Goal: Contribute content: Contribute content

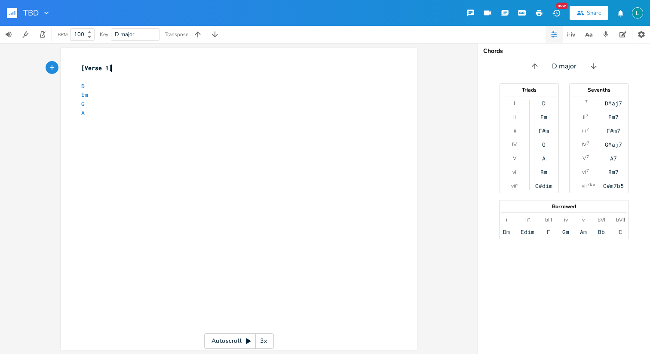
click at [92, 118] on pre "​" at bounding box center [235, 121] width 311 height 9
type textarea "D EM"
type textarea "m"
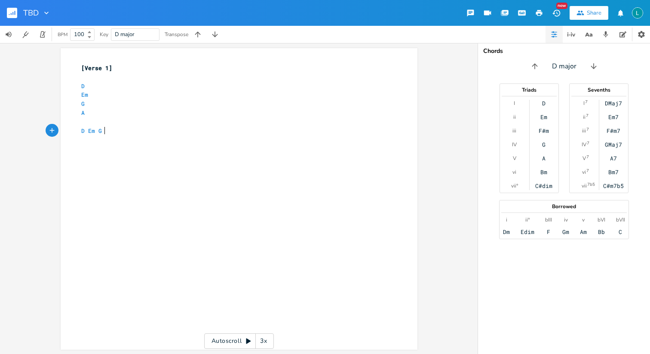
type textarea "m G A"
type textarea "I was young"
click at [88, 128] on span "Em" at bounding box center [91, 131] width 7 height 8
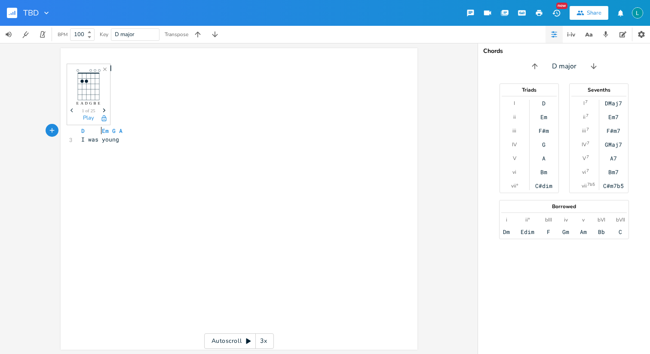
scroll to position [0, 5]
click at [105, 132] on span "D Em G A" at bounding box center [100, 131] width 38 height 8
click at [122, 132] on span "D Em G A" at bounding box center [105, 131] width 48 height 8
click at [131, 142] on pre "I was young" at bounding box center [235, 139] width 311 height 9
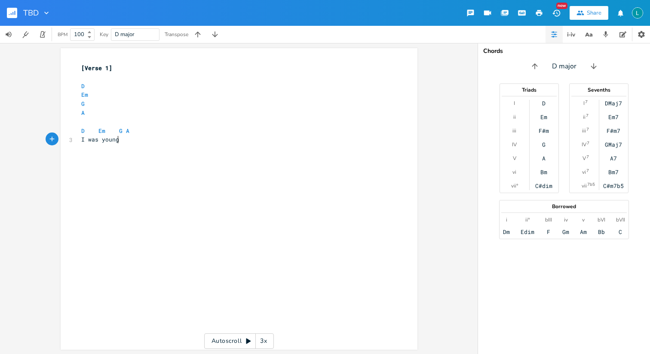
type textarea "A"
type textarea "I w"
type textarea "swear"
click at [136, 129] on pre "D Em G A" at bounding box center [235, 130] width 311 height 9
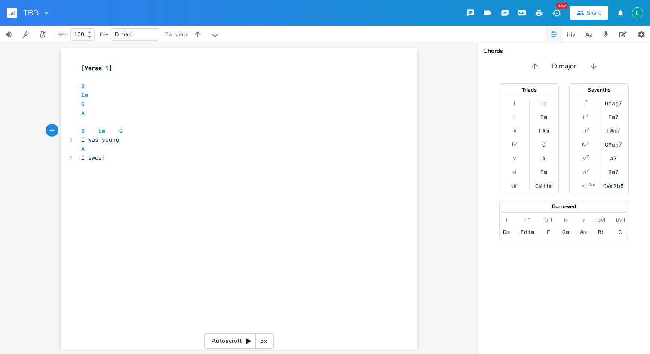
click at [92, 159] on span "I swear" at bounding box center [93, 158] width 24 height 8
type textarea "swear"
click at [127, 156] on div at bounding box center [127, 150] width 14 height 14
click at [123, 152] on pre "A" at bounding box center [235, 148] width 311 height 9
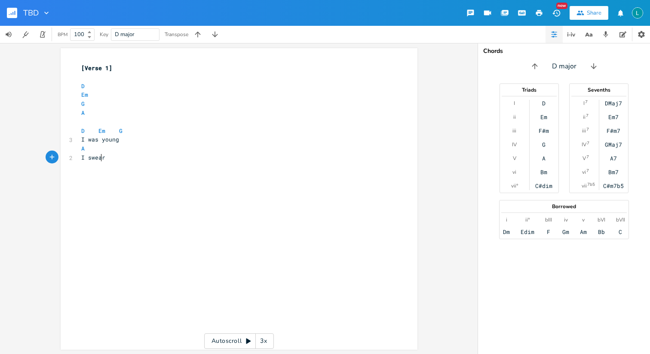
click at [97, 156] on span "I swear" at bounding box center [93, 158] width 24 height 8
type textarea "swear"
click at [97, 156] on span "I swear" at bounding box center [93, 158] width 24 height 8
click at [108, 152] on icon "button" at bounding box center [111, 149] width 7 height 7
click at [94, 169] on div "x [Verse 1] ​ D Em G A ​ D Em G 3 I was young A 2 I swear" at bounding box center [246, 207] width 332 height 290
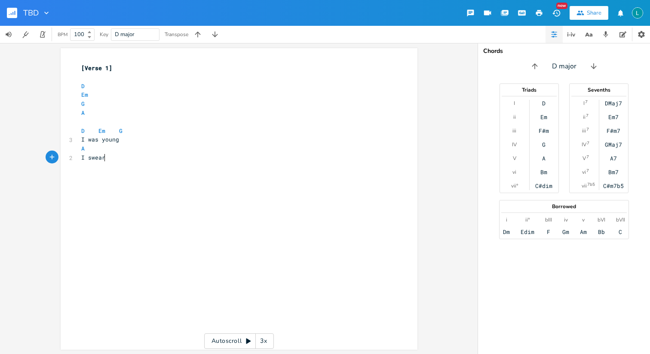
click at [95, 158] on span "I swear" at bounding box center [93, 158] width 24 height 8
type textarea "swear"
click at [95, 158] on span "I swear" at bounding box center [93, 158] width 24 height 8
click at [123, 153] on icon "button" at bounding box center [127, 150] width 10 height 10
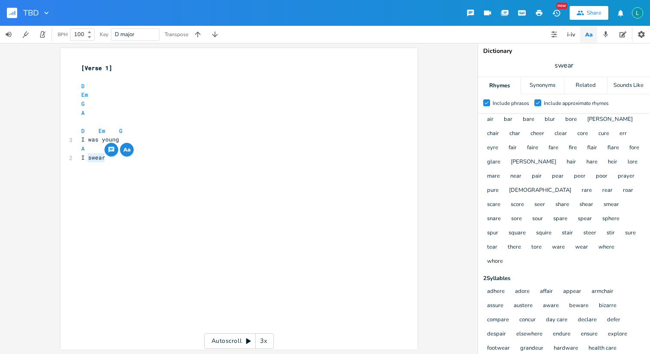
scroll to position [0, 0]
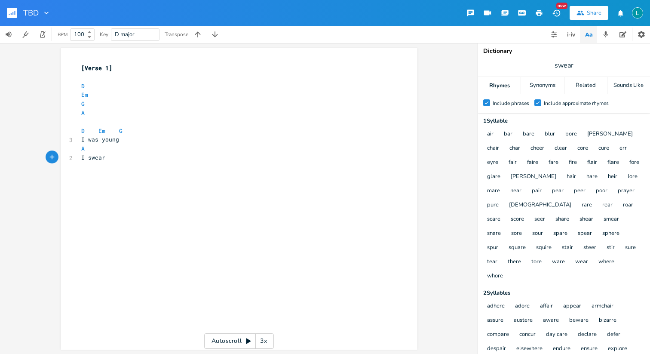
click at [270, 160] on pre "I swear" at bounding box center [235, 157] width 311 height 9
type textarea "D"
type textarea "bare and bold"
click at [165, 161] on pre "I swear" at bounding box center [235, 157] width 311 height 9
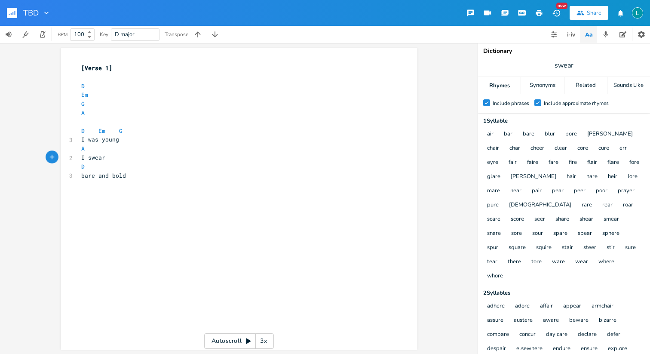
click at [166, 163] on pre "D" at bounding box center [235, 166] width 311 height 9
type textarea "Em"
click at [83, 173] on span "bare and bold" at bounding box center [103, 176] width 45 height 8
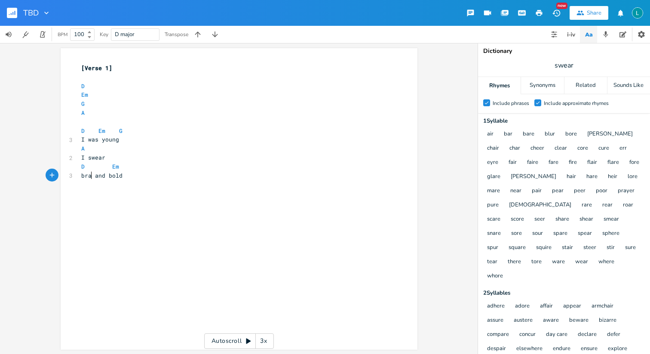
type textarea "brave"
click at [106, 166] on span "D Em" at bounding box center [100, 167] width 38 height 8
click at [133, 172] on pre "brave and bold" at bounding box center [235, 175] width 311 height 9
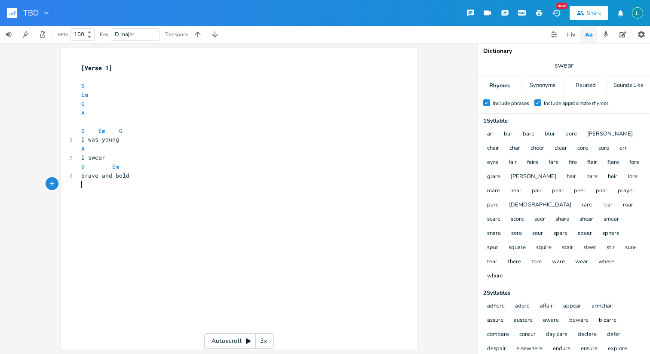
type textarea "G"
click at [100, 170] on span "D Em" at bounding box center [100, 167] width 38 height 8
click at [106, 188] on pre "G" at bounding box center [235, 184] width 311 height 9
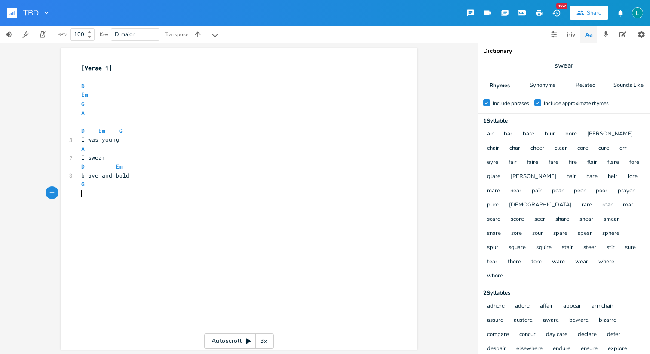
click at [104, 195] on pre "​" at bounding box center [235, 193] width 311 height 9
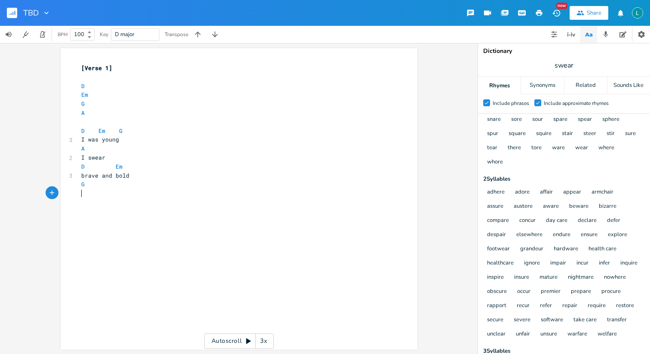
scroll to position [168, 0]
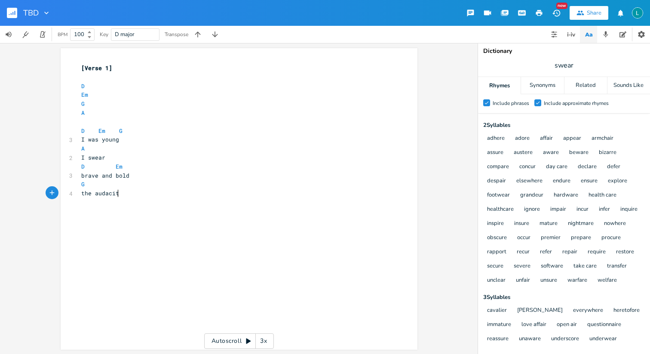
type textarea "the audacity"
type textarea "A"
type textarea "of a child"
click at [76, 203] on div "of a child x [Verse 1] ​ D Em G A ​ D Em G 3 I was young A 2 I swear D Em 3 bra…" at bounding box center [239, 198] width 357 height 301
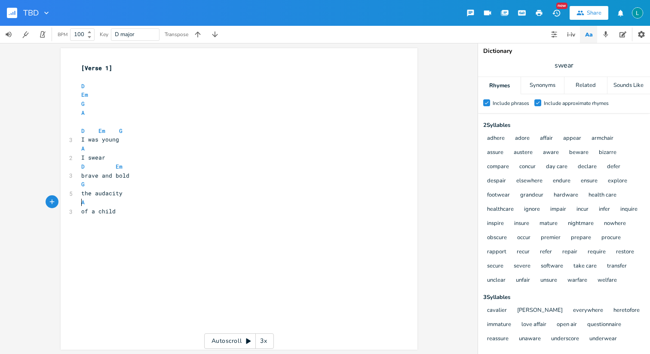
click at [80, 202] on pre "A" at bounding box center [235, 202] width 311 height 9
click at [81, 204] on span "of a child" at bounding box center [98, 202] width 34 height 8
click at [119, 189] on pre "the audacity of a child" at bounding box center [235, 193] width 311 height 9
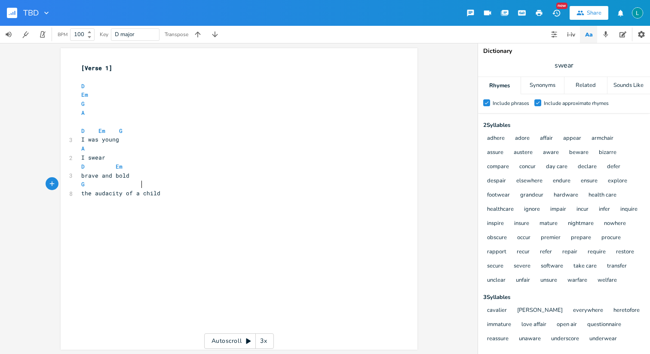
type textarea "A"
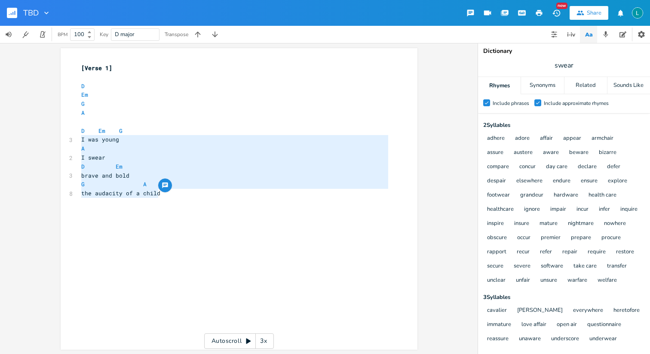
type textarea "D Em G I was young A I swear D Em brave and bold G A the audacity of a child"
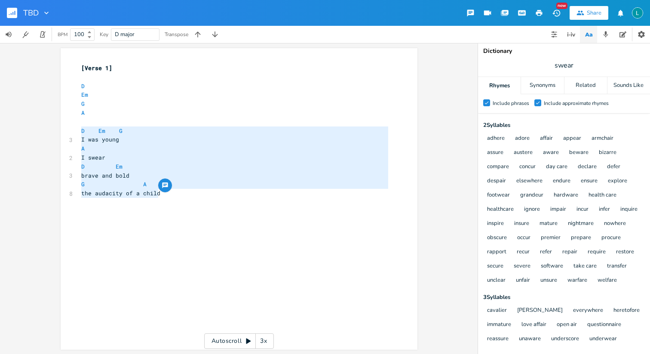
drag, startPoint x: 167, startPoint y: 193, endPoint x: 44, endPoint y: 134, distance: 136.6
click at [44, 134] on div "D Em G I was young A I swear D Em brave and bold G A the audacity of a child x …" at bounding box center [239, 198] width 478 height 311
click at [176, 198] on div "x [Verse 1] ​ D Em G A ​ D Em G 3 I was young A 2 I swear D Em 3 brave and bold…" at bounding box center [235, 131] width 311 height 138
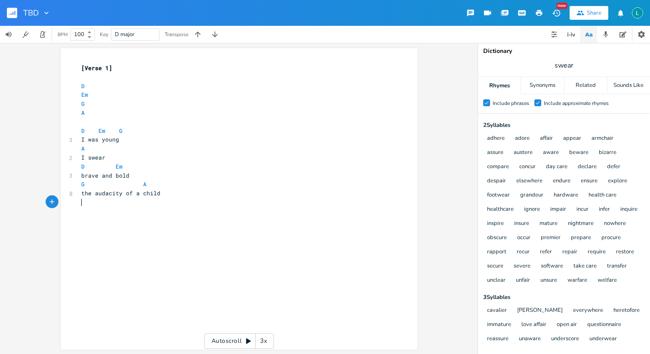
paste textarea "g"
drag, startPoint x: 125, startPoint y: 213, endPoint x: 78, endPoint y: 213, distance: 46.9
click at [80, 213] on pre "I was young" at bounding box center [235, 211] width 311 height 9
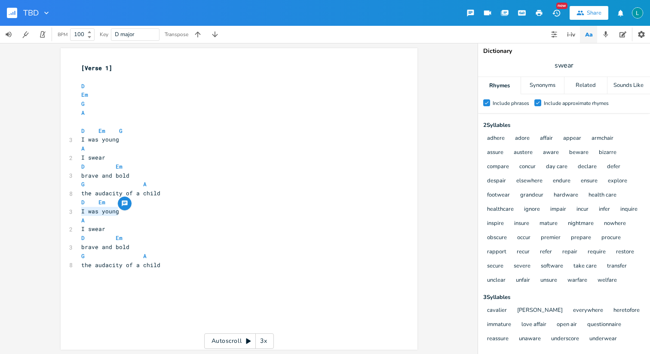
type textarea "I was young"
click at [81, 212] on span "I was young" at bounding box center [100, 211] width 38 height 8
type textarea "t's sad ti thin"
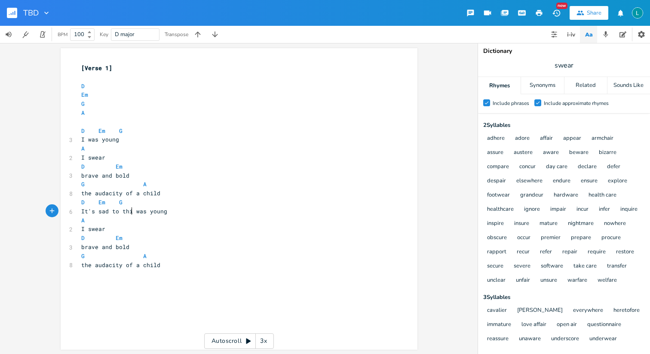
type textarea "to think"
click at [93, 203] on span "D Em G" at bounding box center [101, 202] width 41 height 8
type textarea "was young"
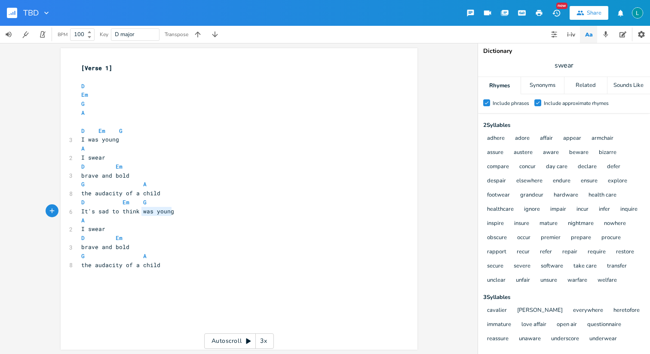
drag, startPoint x: 139, startPoint y: 212, endPoint x: 193, endPoint y: 212, distance: 54.2
click at [193, 212] on pre "It's sad to think was young" at bounding box center [235, 211] width 311 height 9
click at [126, 214] on span "It's sad to think" at bounding box center [110, 211] width 58 height 8
type textarea "start"
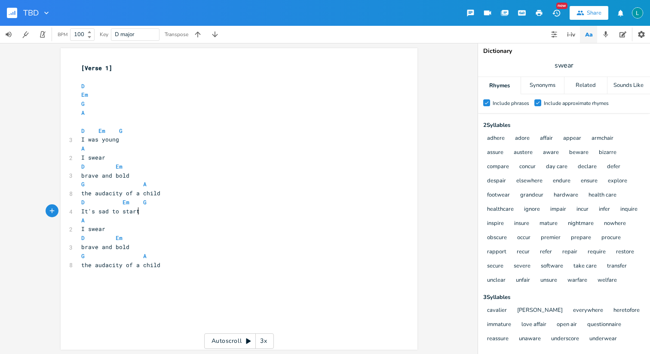
scroll to position [0, 12]
click at [137, 205] on span "D Em G" at bounding box center [113, 202] width 65 height 8
click at [92, 228] on span "I swear" at bounding box center [93, 229] width 24 height 8
drag, startPoint x: 92, startPoint y: 228, endPoint x: 78, endPoint y: 228, distance: 13.8
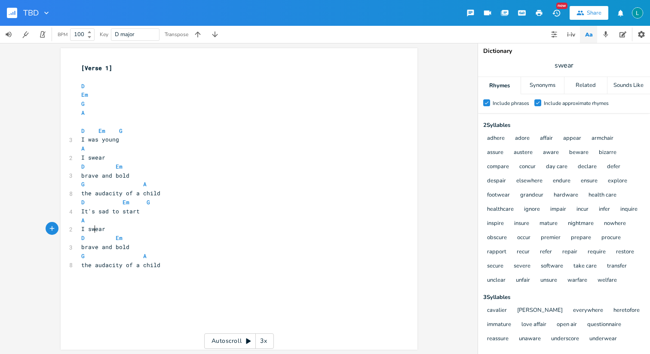
click at [80, 228] on pre "I swear" at bounding box center [235, 229] width 311 height 9
type textarea "thinking about"
click at [117, 249] on span "brave and bold" at bounding box center [105, 247] width 48 height 8
drag, startPoint x: 117, startPoint y: 249, endPoint x: 73, endPoint y: 249, distance: 44.3
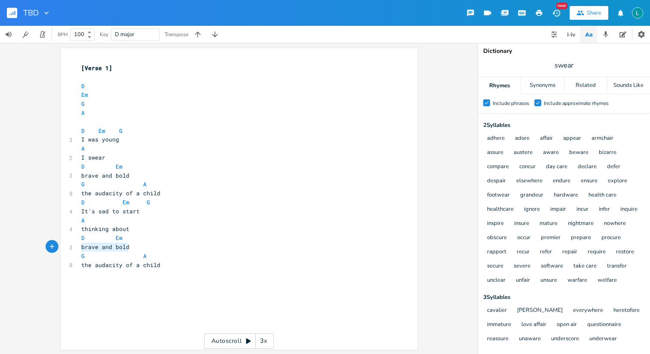
click at [73, 249] on div "brave and bold x [Verse 1] ​ D Em G A ​ D Em G 3 I was young A 2 I swear D Em 3…" at bounding box center [239, 198] width 357 height 301
type textarea "the last real time"
click at [109, 239] on span "D Em" at bounding box center [101, 238] width 41 height 8
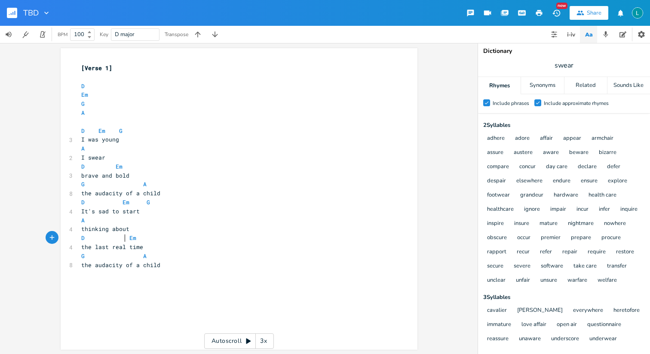
scroll to position [0, 5]
drag, startPoint x: 159, startPoint y: 268, endPoint x: 62, endPoint y: 268, distance: 97.6
click at [62, 268] on div "the audacity of a child x [Verse 1] ​ D Em G A ​ D Em G 3 I was young A 2 I swe…" at bounding box center [239, 198] width 357 height 301
type textarea "th"
type textarea "my hear w"
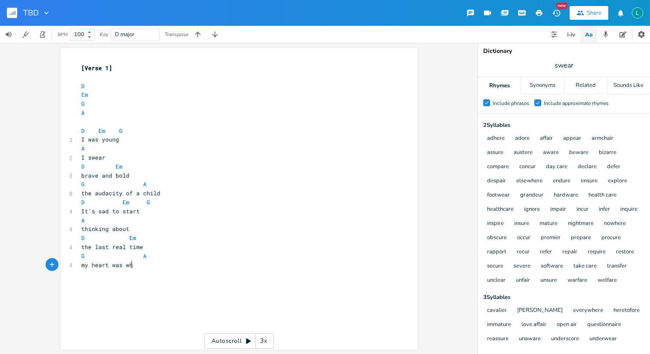
type textarea "t was whole"
click at [135, 259] on span "G A" at bounding box center [113, 256] width 65 height 8
click at [167, 268] on pre "my heart was whole" at bounding box center [235, 265] width 311 height 9
click at [81, 130] on span "D" at bounding box center [82, 131] width 3 height 8
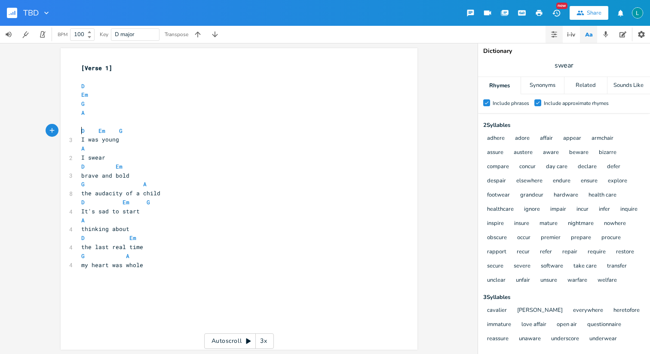
click at [560, 36] on button "button" at bounding box center [554, 34] width 17 height 17
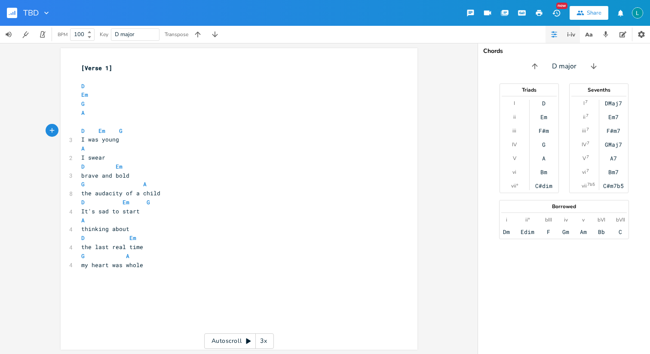
click at [569, 36] on icon "button" at bounding box center [571, 34] width 10 height 10
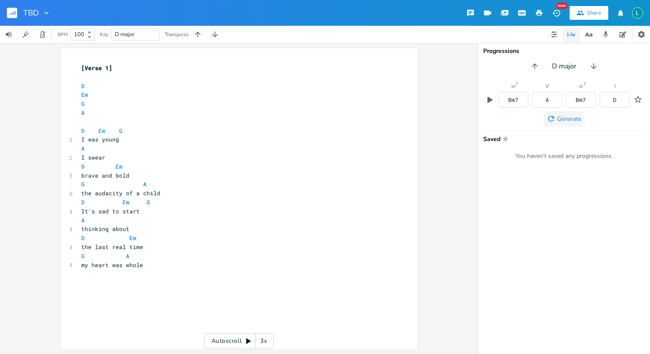
click at [569, 118] on span "Generate" at bounding box center [569, 119] width 24 height 8
click at [550, 34] on button "button" at bounding box center [554, 34] width 17 height 17
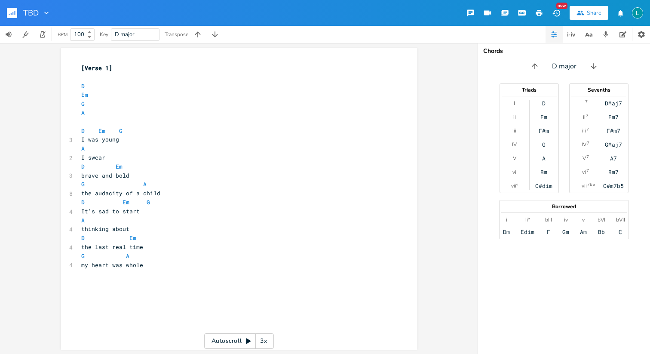
scroll to position [0, 0]
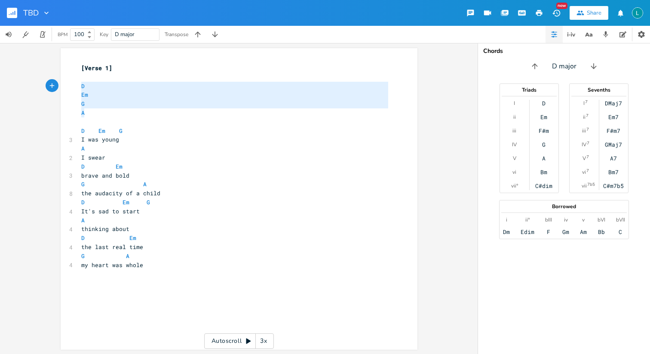
type textarea "D Em G A"
drag, startPoint x: 97, startPoint y: 117, endPoint x: 64, endPoint y: 86, distance: 45.6
click at [64, 86] on div "D Em G A x [Verse 1] ​ D Em G A ​ D Em G 3 I was young A 2 I swear D Em 3 brave…" at bounding box center [239, 198] width 357 height 301
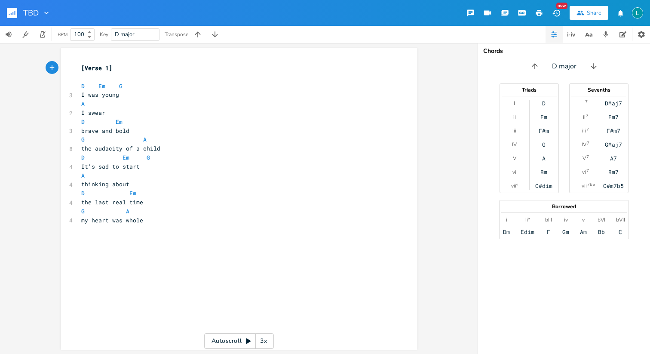
click at [149, 218] on pre "my heart was whole" at bounding box center [235, 220] width 311 height 9
type textarea "big bold beatifu"
type textarea "utilful [PERSON_NAME]"
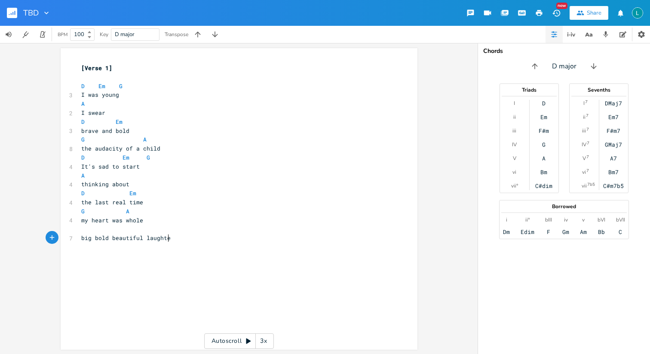
type textarea "ful laughter"
click at [120, 133] on span "brave and bold" at bounding box center [105, 131] width 48 height 8
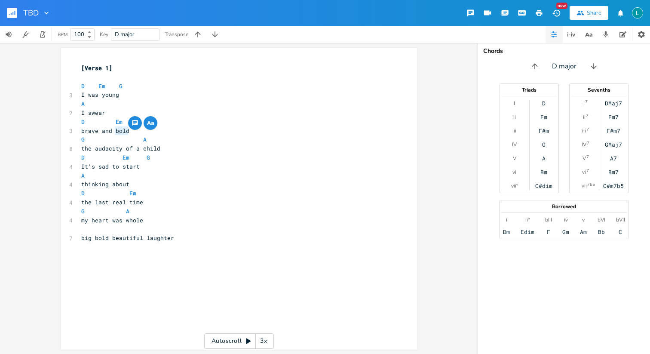
type textarea "bold"
click at [149, 128] on div "button" at bounding box center [151, 123] width 14 height 14
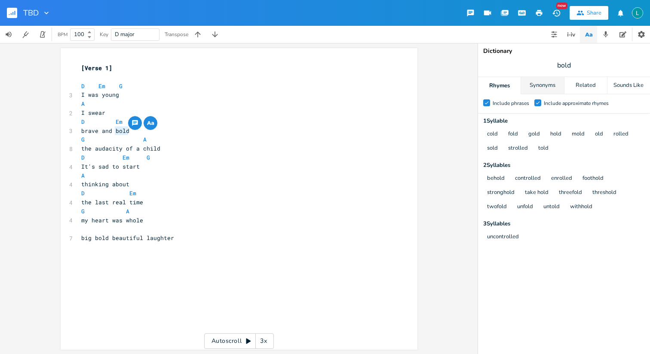
click at [538, 92] on div "Synonyms" at bounding box center [542, 85] width 43 height 17
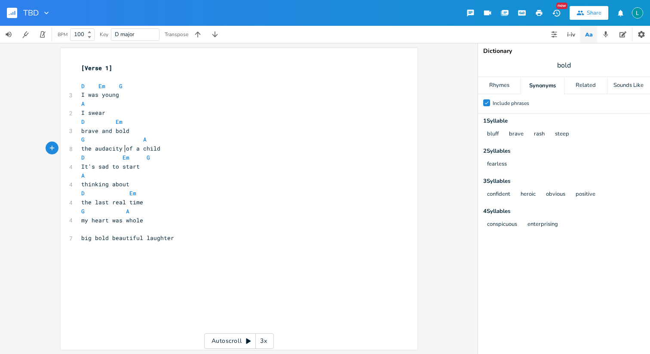
click at [122, 145] on span "the audacity of a child" at bounding box center [120, 149] width 79 height 8
click at [117, 130] on span "brave and bold" at bounding box center [105, 131] width 48 height 8
type textarea "loud"
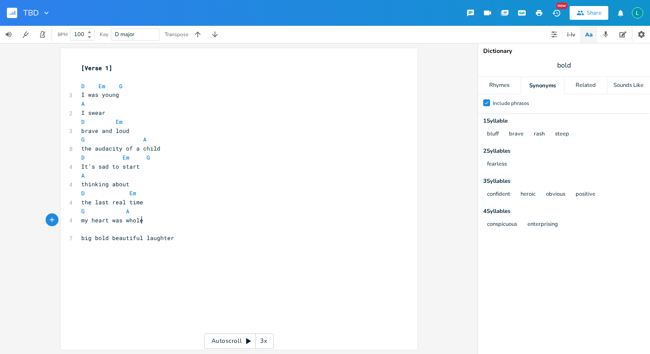
click at [151, 222] on pre "my heart was whole" at bounding box center [235, 220] width 311 height 9
click at [149, 230] on pre "​" at bounding box center [235, 229] width 311 height 9
type textarea "D Em"
click at [105, 231] on pre "​" at bounding box center [235, 229] width 311 height 9
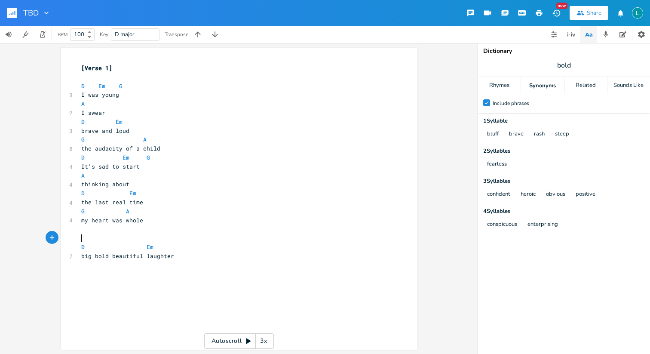
scroll to position [0, 2]
type textarea "[Pre-CHo"
type textarea "jh"
type textarea "hprus]"
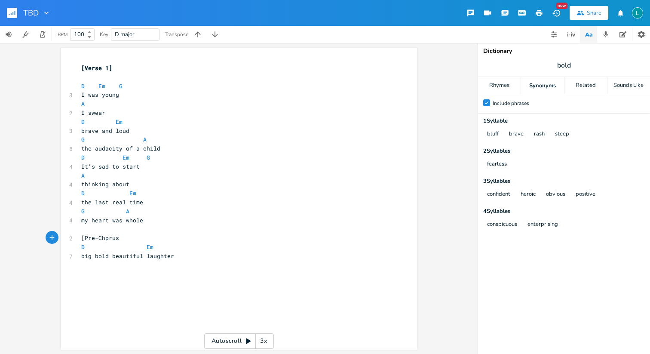
scroll to position [0, 16]
click at [106, 238] on span "[Pre-Chprus]" at bounding box center [101, 238] width 41 height 8
type textarea "o"
click at [108, 77] on pre "​" at bounding box center [235, 77] width 311 height 9
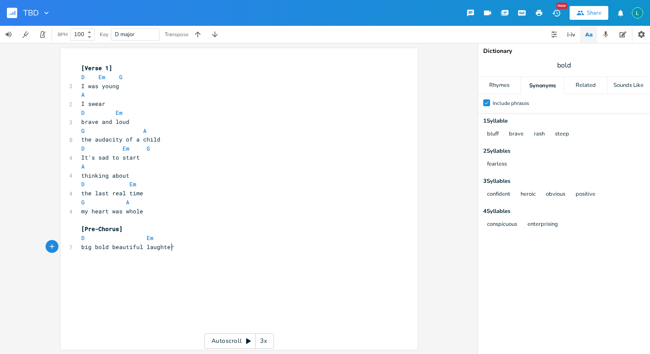
click at [187, 247] on pre "big bold beautiful laughter" at bounding box center [235, 247] width 311 height 9
type textarea "Am"
type textarea "u"
type textarea "until the after"
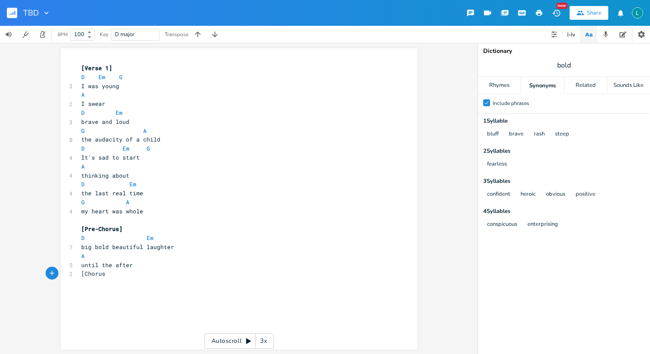
type textarea "[Chorus}"
type textarea "]"
type textarea "G"
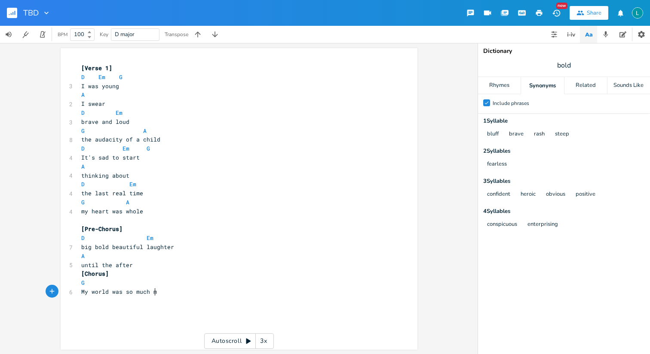
type textarea "My world was so much more"
click at [163, 280] on pre "G" at bounding box center [235, 282] width 311 height 9
type textarea "A"
click at [194, 291] on pre "My world was so much more" at bounding box center [235, 291] width 311 height 9
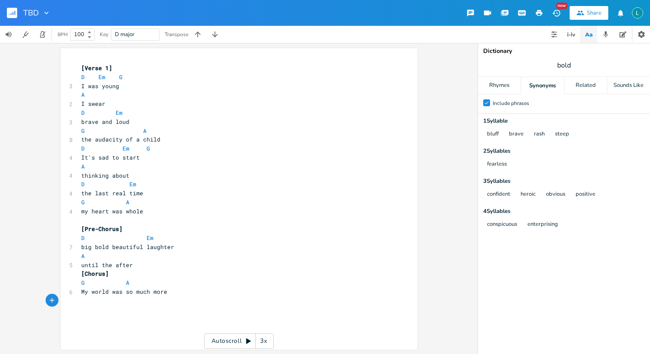
type textarea "D"
type textarea "than the four walls of my room"
click at [154, 302] on pre "D" at bounding box center [235, 300] width 311 height 9
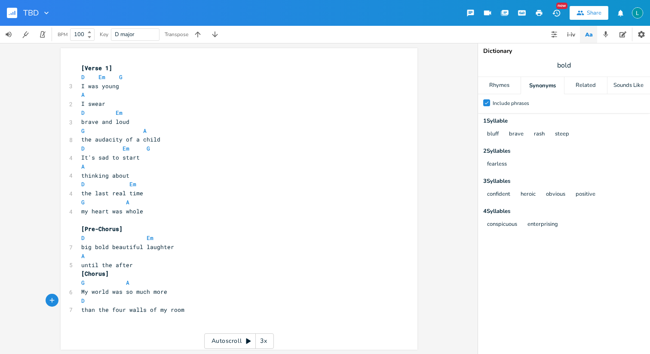
type textarea "G"
click at [198, 312] on pre "than the four walls of my room" at bounding box center [235, 309] width 311 height 9
drag, startPoint x: 165, startPoint y: 300, endPoint x: 165, endPoint y: 295, distance: 4.7
click at [165, 300] on span "D G" at bounding box center [127, 301] width 93 height 8
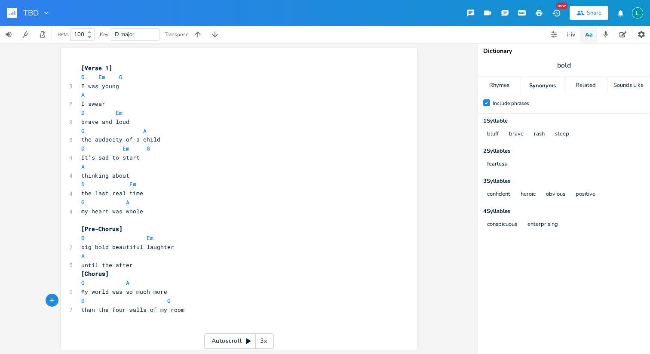
scroll to position [0, 1]
click at [185, 308] on pre "than the four walls of my room" at bounding box center [235, 309] width 311 height 9
type textarea "G A"
drag, startPoint x: 145, startPoint y: 285, endPoint x: 64, endPoint y: 285, distance: 81.7
click at [64, 285] on div "G A x [Verse 1] D Em G 3 I was young A 2 I swear D Em 3 brave and loud G A 8 th…" at bounding box center [239, 198] width 357 height 301
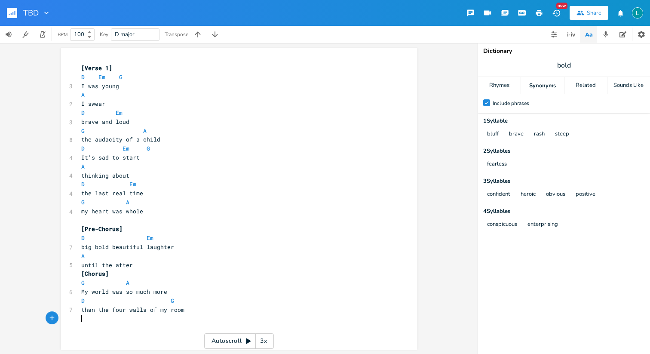
click at [88, 321] on pre "​" at bounding box center [235, 318] width 311 height 9
paste textarea "G"
type textarea "D G"
drag, startPoint x: 179, startPoint y: 303, endPoint x: 57, endPoint y: 302, distance: 121.7
click at [61, 302] on div "D G x [Verse 1] D Em G 3 I was young A 2 I swear D Em 3 brave and loud G A 8 th…" at bounding box center [239, 198] width 357 height 301
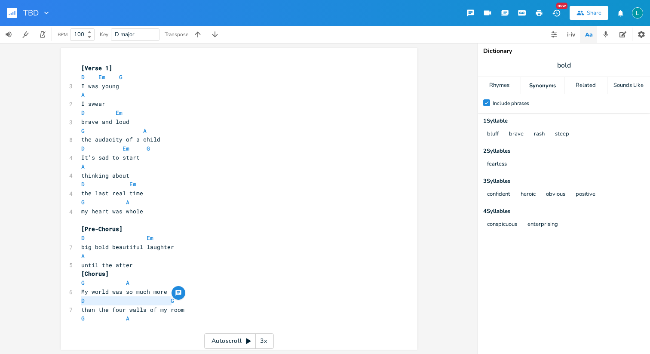
click at [142, 315] on pre "G A" at bounding box center [235, 318] width 311 height 9
click at [126, 323] on pre "​" at bounding box center [235, 327] width 311 height 9
click at [123, 330] on pre "​" at bounding box center [235, 327] width 311 height 9
type textarea "I l"
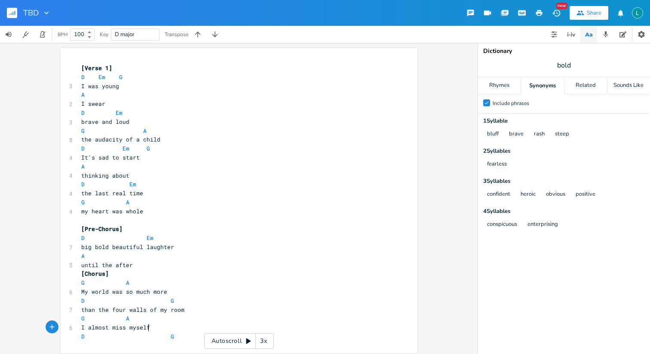
type textarea "almost miss myself"
click at [118, 320] on span "G A" at bounding box center [105, 318] width 48 height 8
click at [112, 346] on div "x [Verse 1] D Em G 3 I was young A 2 I swear D Em 3 brave and loud G A 8 the au…" at bounding box center [246, 209] width 332 height 294
type textarea "As much as I miss you"
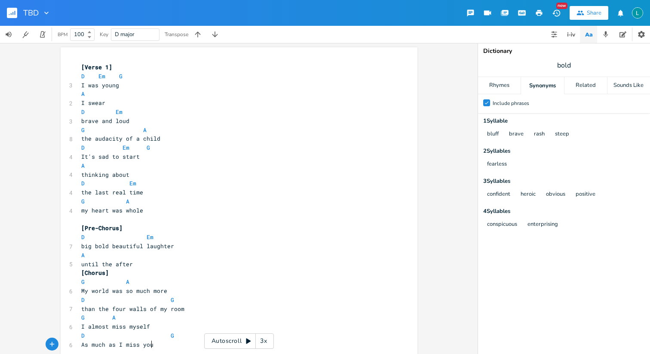
click at [161, 340] on pre "As much as I miss you" at bounding box center [235, 344] width 311 height 9
click at [257, 280] on pre "G A" at bounding box center [235, 281] width 311 height 9
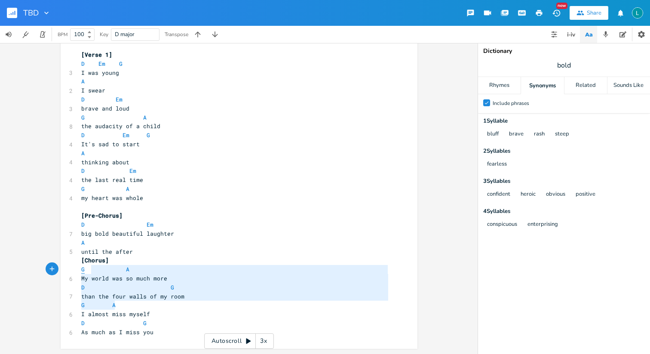
type textarea "G A My world was so much more D G than the four walls of my room G A"
drag, startPoint x: 189, startPoint y: 301, endPoint x: 71, endPoint y: 269, distance: 123.0
click at [71, 269] on div "G A My world was so much more D G than the four walls of my room G A x [Verse 1…" at bounding box center [239, 192] width 357 height 314
click at [174, 297] on span "than the four walls of my room" at bounding box center [132, 296] width 103 height 8
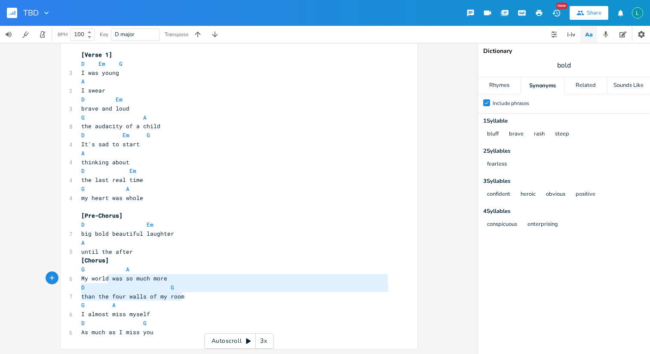
type textarea "G A My world was so much more D G than the four walls of my room"
drag, startPoint x: 186, startPoint y: 297, endPoint x: 62, endPoint y: 274, distance: 126.0
click at [62, 274] on div "G A My world was so much more D G than the four walls of my room x [Verse 1] D …" at bounding box center [239, 192] width 357 height 314
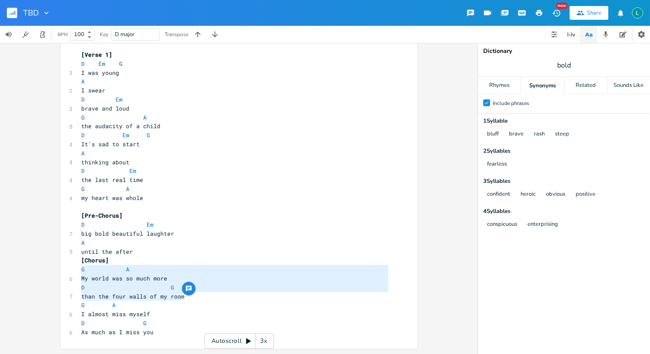
click at [166, 333] on pre "As much as I miss you" at bounding box center [235, 332] width 311 height 9
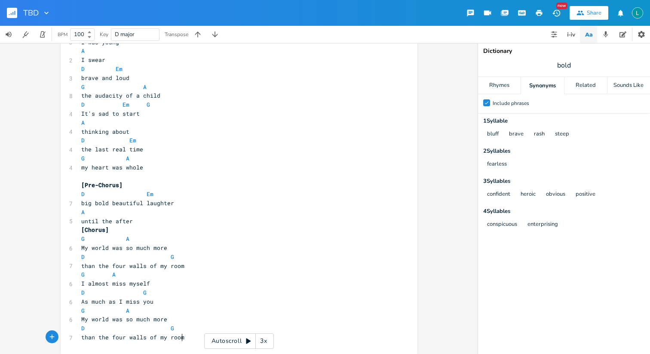
scroll to position [49, 0]
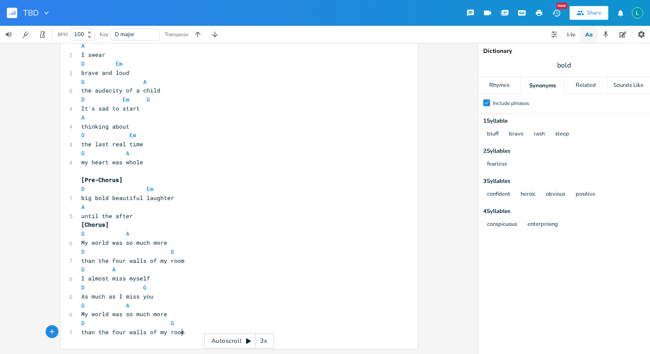
click at [82, 313] on span "My world was so much more" at bounding box center [124, 314] width 86 height 8
drag, startPoint x: 82, startPoint y: 313, endPoint x: 167, endPoint y: 315, distance: 85.6
click at [167, 315] on pre "My world was so much more" at bounding box center [235, 314] width 311 height 9
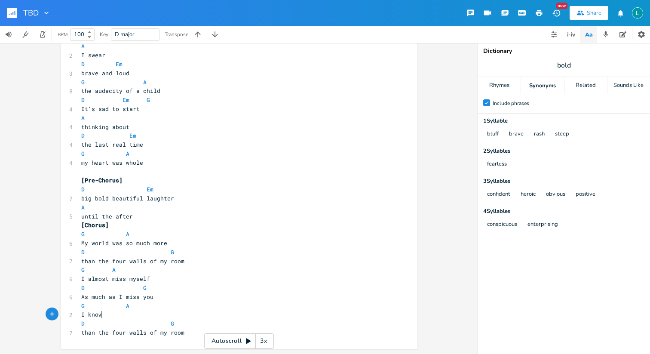
type textarea "I know"
type textarea "k"
type textarea "'m supposed to want to heal"
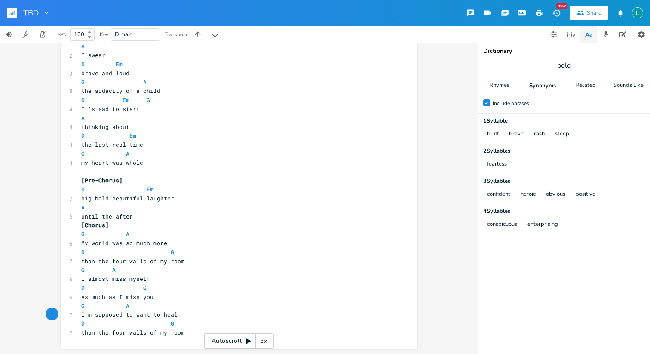
scroll to position [0, 72]
click at [120, 305] on span "G A" at bounding box center [105, 306] width 48 height 8
click at [175, 332] on span "than the four walls of my room" at bounding box center [132, 333] width 103 height 8
drag, startPoint x: 175, startPoint y: 332, endPoint x: 86, endPoint y: 332, distance: 89.0
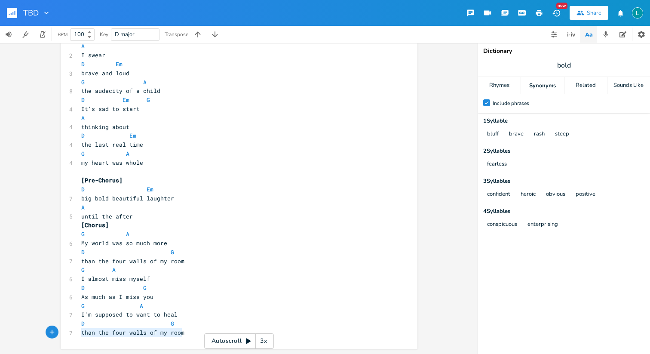
click at [86, 332] on span "than the four walls of my room" at bounding box center [132, 333] width 103 height 8
type textarea "and I know that makes sense"
click at [160, 324] on span "D G" at bounding box center [127, 324] width 93 height 8
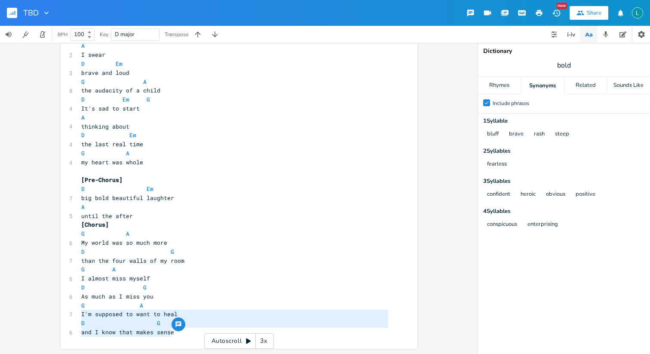
type textarea "G A I'm supposed to want to heal D G and I know that makes sense"
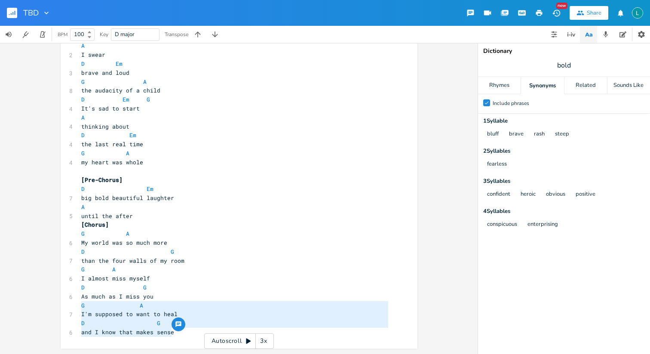
drag, startPoint x: 175, startPoint y: 335, endPoint x: 51, endPoint y: 305, distance: 127.9
click at [51, 305] on div "G A I'm supposed to want to heal D G and I know that makes sense x [Verse 1] D …" at bounding box center [239, 198] width 478 height 311
click at [174, 335] on pre "and I know that makes sense" at bounding box center [235, 332] width 311 height 9
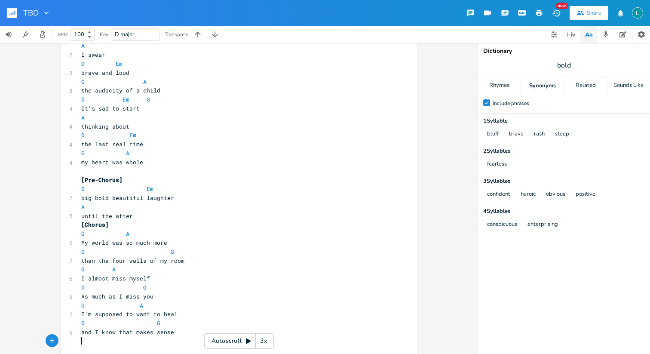
paste textarea "heal"
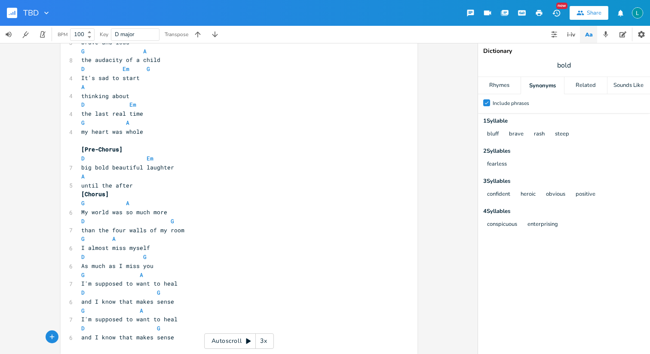
scroll to position [85, 0]
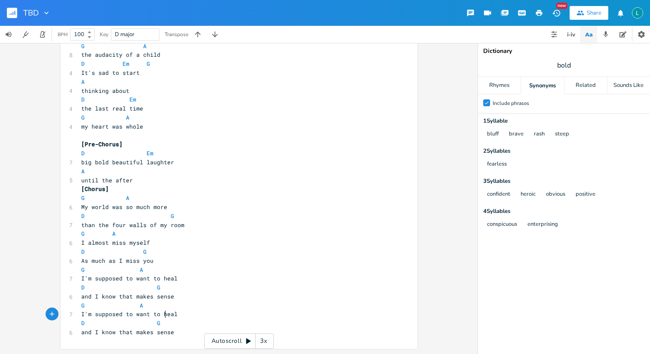
click at [161, 311] on span "I'm supposed to want to heal" at bounding box center [129, 314] width 96 height 8
drag, startPoint x: 161, startPoint y: 311, endPoint x: 68, endPoint y: 311, distance: 92.9
click at [80, 311] on div "7 I'm supposed to want to heal" at bounding box center [235, 314] width 311 height 9
type textarea "But I won't fortive"
type textarea "give myself"
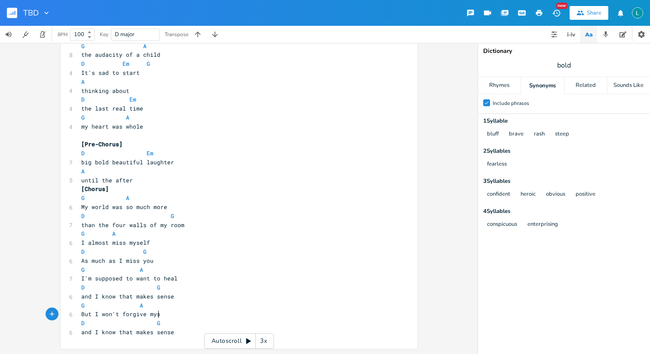
scroll to position [0, 28]
click at [160, 300] on pre "and I know that makes sense" at bounding box center [235, 296] width 311 height 9
type textarea "sense"
click at [191, 291] on icon "button" at bounding box center [194, 288] width 10 height 10
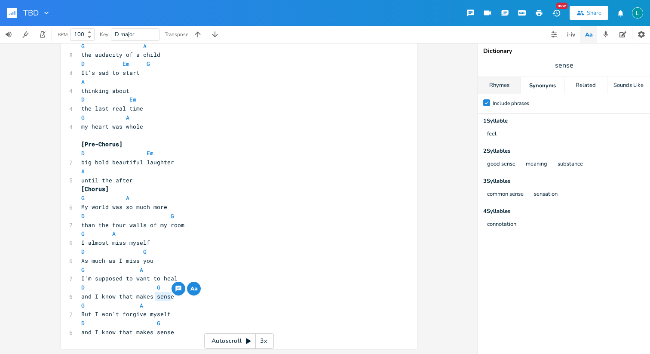
click at [497, 87] on div "Rhymes" at bounding box center [499, 85] width 43 height 17
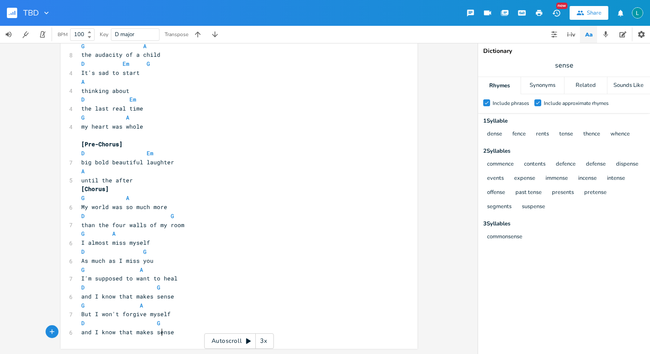
click at [160, 331] on span "and I know that makes sense" at bounding box center [127, 332] width 93 height 8
drag, startPoint x: 160, startPoint y: 331, endPoint x: 72, endPoint y: 333, distance: 87.8
click at [72, 333] on div "and I know that makes sense x [Verse 1] D Em G 3 I was young A 2 I swear D Em 3…" at bounding box center [239, 155] width 357 height 385
type textarea "if I forget your laugh"
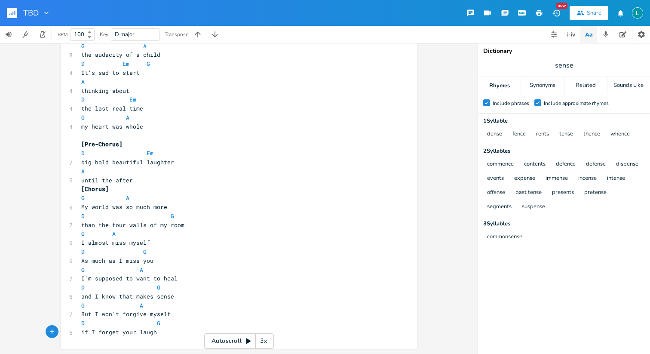
drag, startPoint x: 145, startPoint y: 325, endPoint x: 145, endPoint y: 315, distance: 9.9
click at [145, 325] on span "D G" at bounding box center [120, 323] width 79 height 8
click at [145, 326] on pre "D G" at bounding box center [235, 323] width 311 height 9
type textarea "G"
click at [145, 326] on pre "D G" at bounding box center [235, 323] width 311 height 9
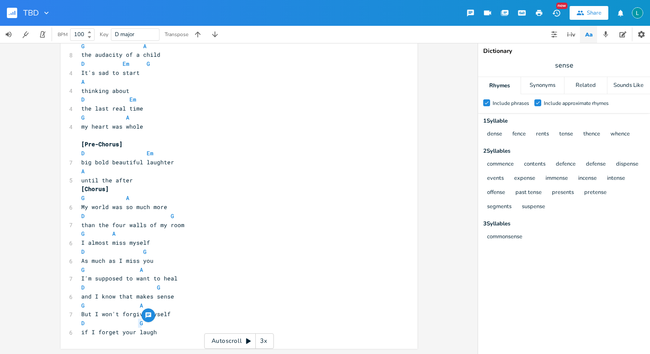
click at [143, 332] on span "if I forget your laugh" at bounding box center [119, 332] width 76 height 8
click at [179, 325] on icon "button" at bounding box center [177, 324] width 10 height 10
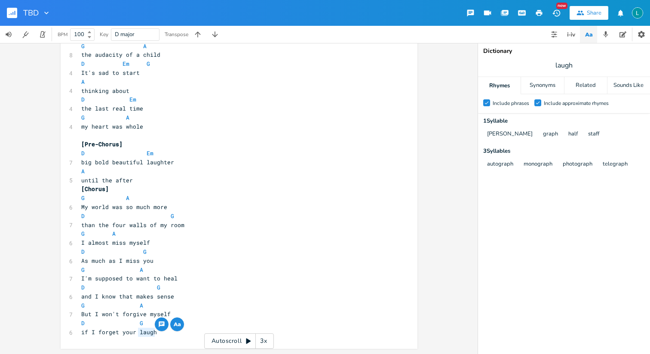
click at [162, 297] on span "and I know that makes sense" at bounding box center [127, 296] width 93 height 8
type textarea "know that makes sense"
drag, startPoint x: 162, startPoint y: 297, endPoint x: 94, endPoint y: 296, distance: 67.5
click at [94, 296] on span "and I know that makes sense" at bounding box center [127, 296] width 93 height 8
type textarea "move on from the pat"
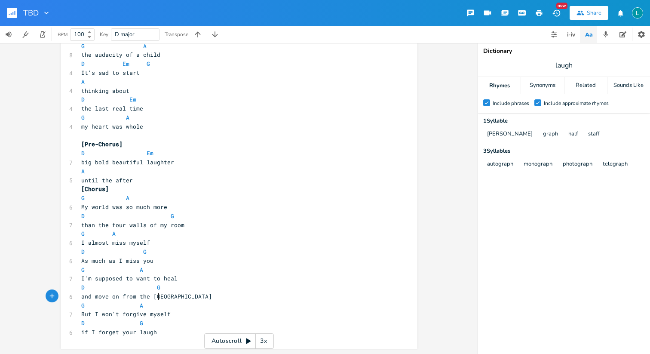
type textarea "st"
click at [150, 287] on span "D G" at bounding box center [120, 287] width 79 height 8
click at [193, 320] on pre "D G" at bounding box center [235, 323] width 311 height 9
click at [91, 324] on span "D G" at bounding box center [112, 323] width 62 height 8
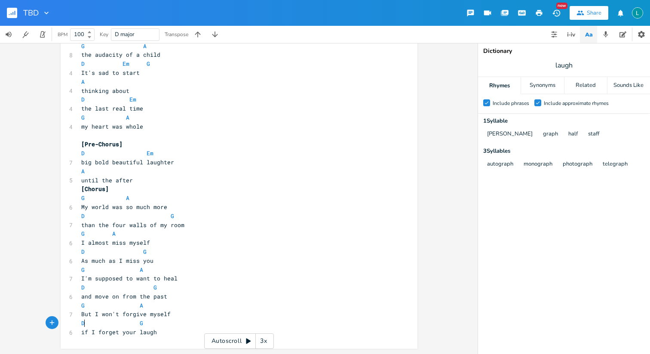
click at [83, 323] on span "D G" at bounding box center [112, 323] width 62 height 8
type textarea "G"
drag, startPoint x: 142, startPoint y: 322, endPoint x: 142, endPoint y: 310, distance: 12.5
click at [142, 322] on pre "G G" at bounding box center [235, 323] width 311 height 9
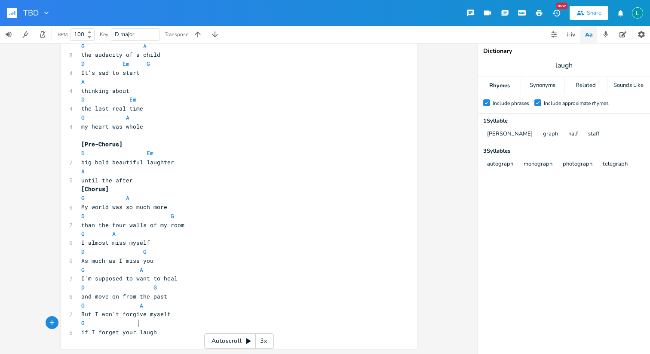
type textarea "A"
click at [158, 328] on pre "if I forget your laugh" at bounding box center [235, 332] width 311 height 9
click at [163, 332] on pre "if I forget your laugh" at bounding box center [235, 332] width 311 height 9
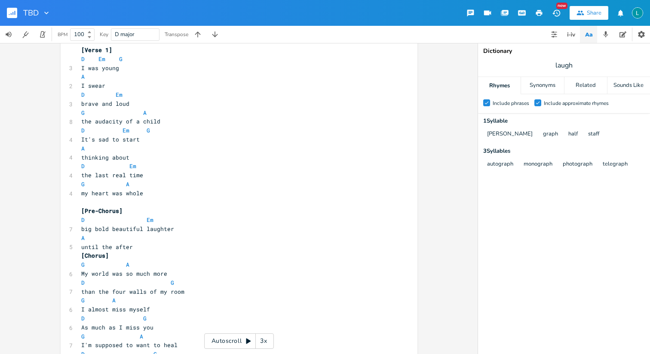
scroll to position [0, 0]
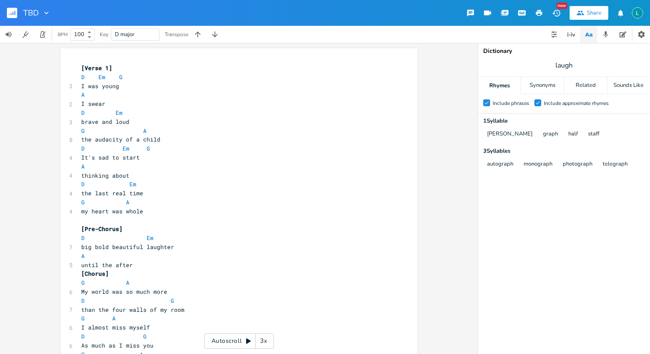
click at [80, 62] on div "x [Verse 1] D Em G 3 I was young A 2 I swear D Em 3 brave and loud G A 8 the au…" at bounding box center [235, 242] width 311 height 361
click at [32, 12] on input "TBD" at bounding box center [30, 13] width 15 height 8
type input "The After"
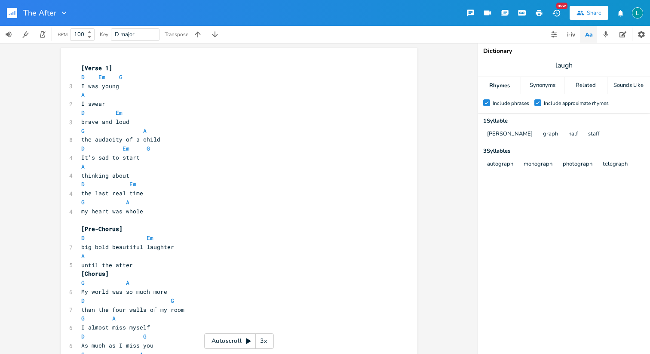
click at [169, 184] on pre "D Em" at bounding box center [235, 184] width 311 height 9
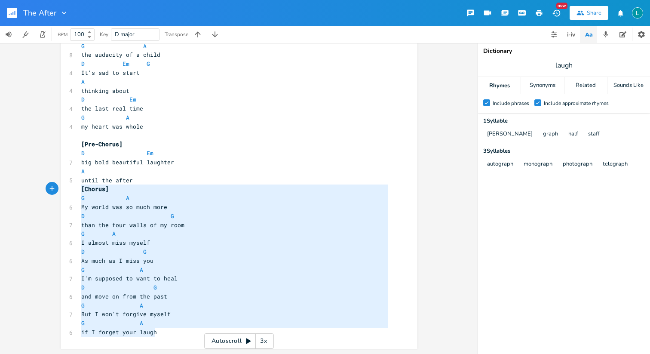
type textarea "[Pre-Chorus] D Em big bold beautiful laughter A until the after [Chorus] G A My…"
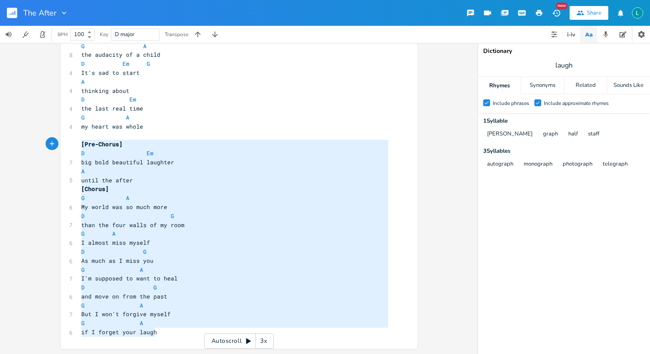
drag, startPoint x: 154, startPoint y: 335, endPoint x: 63, endPoint y: 148, distance: 207.9
click at [63, 148] on div "[Pre-Chorus] D Em big bold beautiful laughter A until the after [Chorus] G A My…" at bounding box center [239, 155] width 357 height 385
click at [161, 337] on div "x [Verse 1] D Em G 3 I was young A 2 I swear D Em 3 brave and loud G A 8 the au…" at bounding box center [235, 157] width 311 height 361
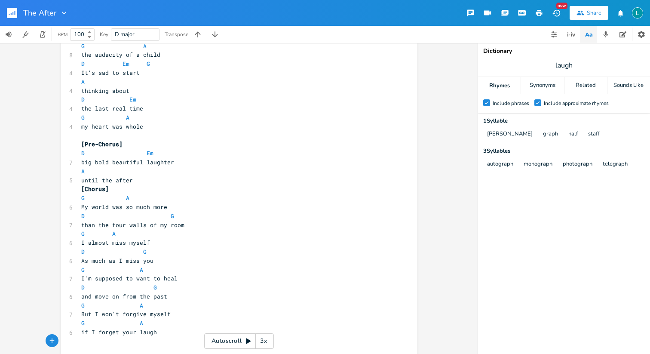
scroll to position [98, 0]
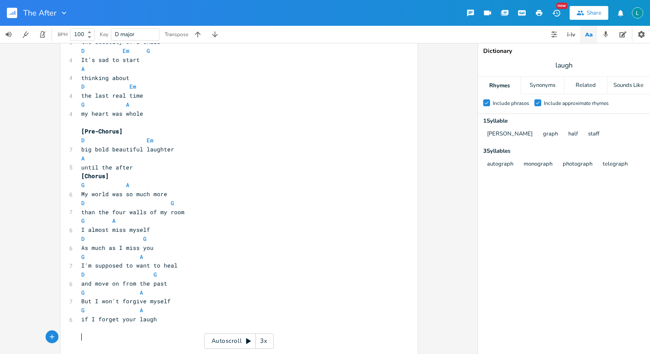
paste textarea "["
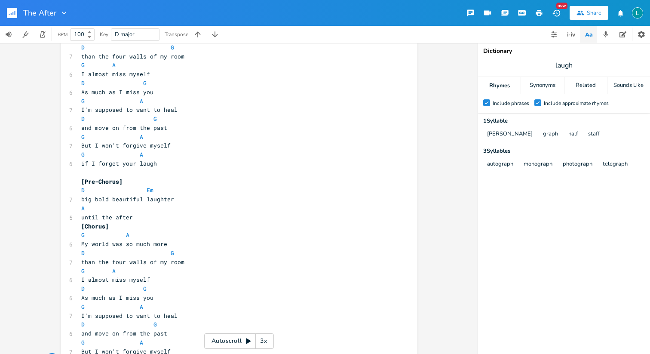
scroll to position [252, 0]
click at [80, 172] on pre "​" at bounding box center [235, 173] width 311 height 9
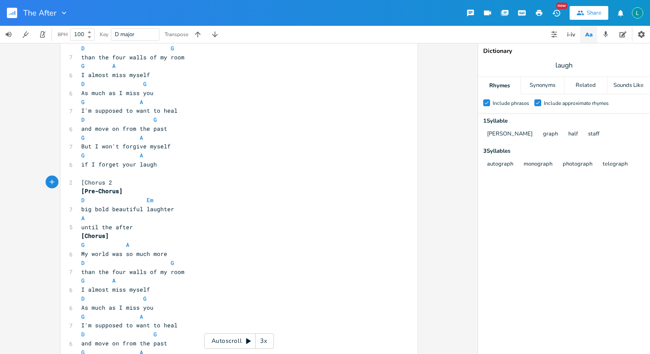
type textarea "[Chorus 2]"
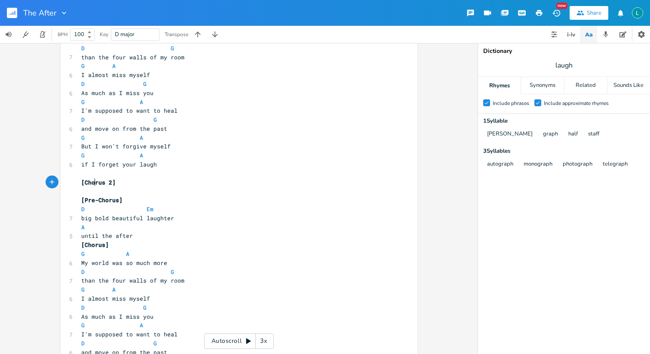
click at [92, 184] on span "[Chorus 2]" at bounding box center [98, 182] width 34 height 8
type textarea "Verse"
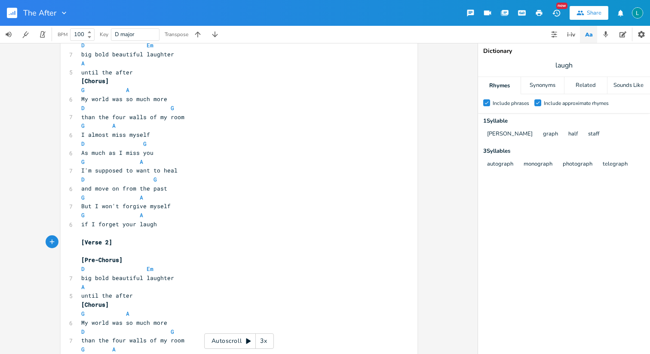
scroll to position [194, 0]
click at [125, 241] on pre "[Verse 2]" at bounding box center [235, 241] width 311 height 9
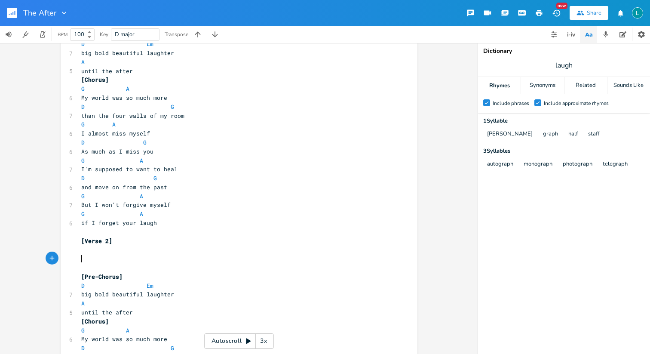
scroll to position [0, 0]
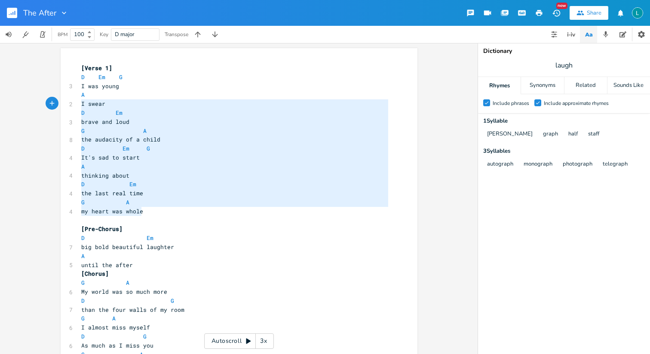
type textarea "D Em G I was young A I swear D Em brave and loud G A the audacity of a child D …"
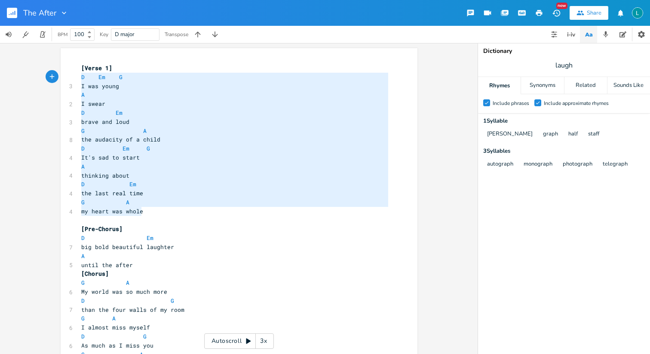
drag, startPoint x: 145, startPoint y: 214, endPoint x: 58, endPoint y: 78, distance: 161.1
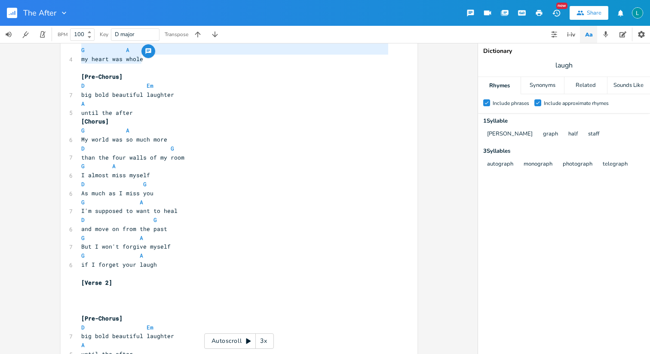
click at [86, 293] on pre "​" at bounding box center [235, 291] width 311 height 9
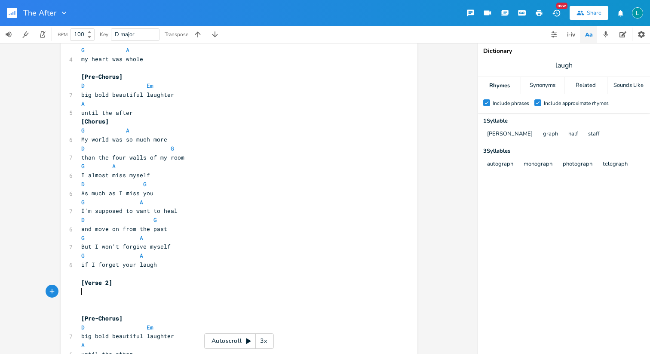
paste textarea "young"
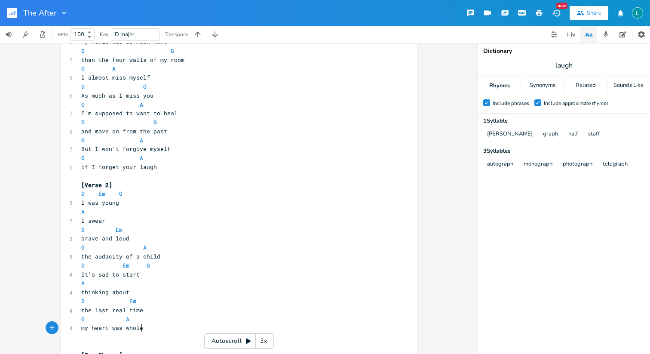
click at [108, 204] on span "I was young" at bounding box center [100, 203] width 38 height 8
type textarea "I was young"
drag, startPoint x: 108, startPoint y: 204, endPoint x: 79, endPoint y: 203, distance: 29.3
click at [81, 203] on span "I was young" at bounding box center [100, 203] width 38 height 8
click at [90, 218] on span "I swear" at bounding box center [93, 221] width 24 height 8
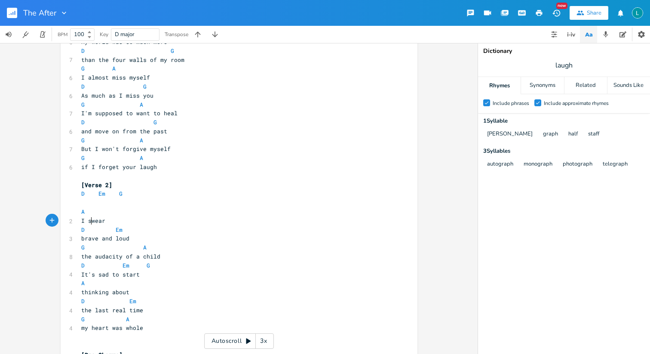
type textarea "I swear"
drag, startPoint x: 90, startPoint y: 218, endPoint x: 74, endPoint y: 218, distance: 15.9
click at [74, 218] on div "I swear x [Verse 1] D Em G 3 I was young A 2 I swear D Em 3 brave and loud G A …" at bounding box center [239, 178] width 357 height 761
type textarea "I swear"
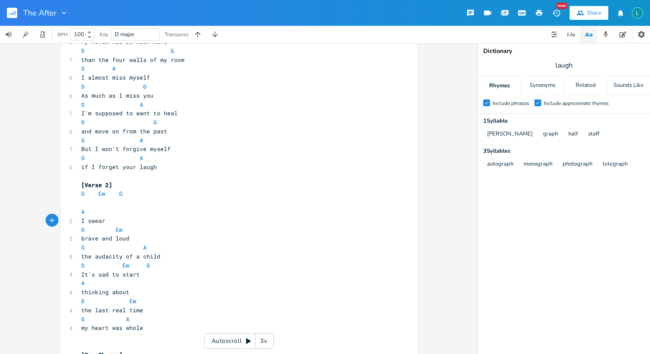
click at [120, 234] on span "brave and loud" at bounding box center [105, 238] width 48 height 8
type textarea "D Em brave and loud"
drag, startPoint x: 120, startPoint y: 234, endPoint x: 68, endPoint y: 234, distance: 51.6
click at [68, 234] on div "D Em brave and loud x [Verse 1] D Em G 3 I was young A 2 I swear D Em 3 brave a…" at bounding box center [239, 178] width 357 height 761
click at [97, 249] on span "G A" at bounding box center [113, 247] width 65 height 8
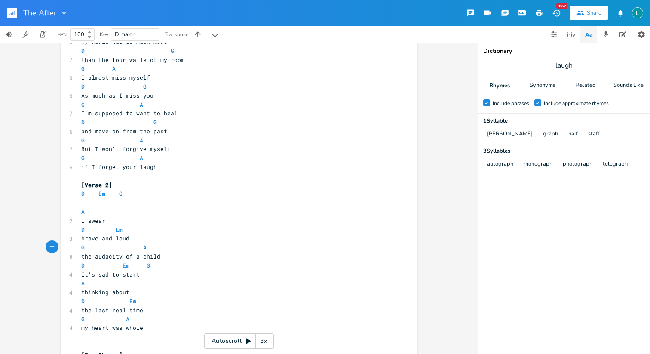
click at [114, 239] on span "brave and loud" at bounding box center [105, 238] width 48 height 8
type textarea "brave and loud"
drag, startPoint x: 114, startPoint y: 239, endPoint x: 83, endPoint y: 239, distance: 31.0
click at [83, 239] on span "brave and loud" at bounding box center [105, 238] width 48 height 8
drag, startPoint x: 135, startPoint y: 257, endPoint x: 76, endPoint y: 257, distance: 59.4
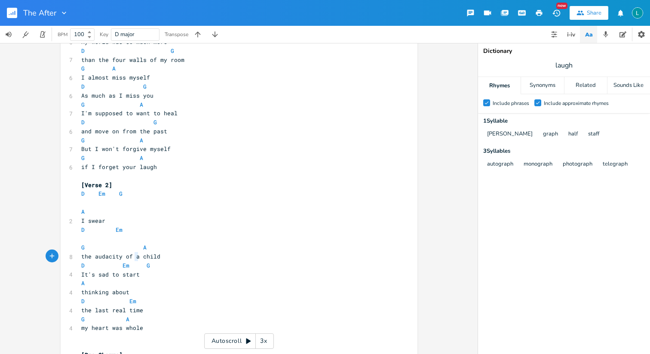
click at [76, 257] on div "the audacity of a x [Verse 1] D Em G 3 I was young A 2 I swear D Em 3 brave and…" at bounding box center [239, 178] width 357 height 761
type textarea "XXX of a"
click at [116, 292] on span "thinking about" at bounding box center [105, 292] width 48 height 8
type textarea "thinking about"
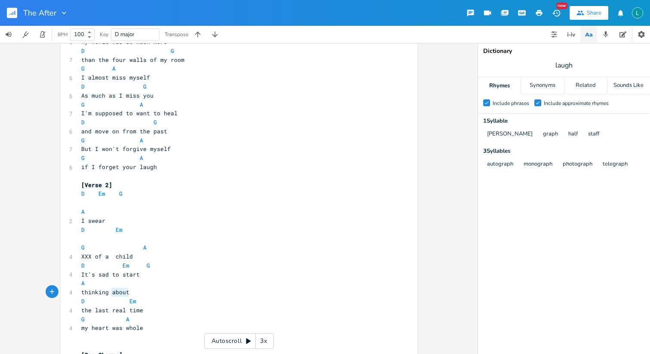
drag, startPoint x: 116, startPoint y: 292, endPoint x: 89, endPoint y: 292, distance: 27.5
click at [89, 292] on span "thinking about" at bounding box center [105, 292] width 48 height 8
type textarea "the last real time"
drag, startPoint x: 142, startPoint y: 311, endPoint x: 74, endPoint y: 311, distance: 67.1
click at [74, 311] on div "the last real time x [Verse 1] D Em G 3 I was young A 2 I swear D Em 3 brave an…" at bounding box center [239, 178] width 357 height 761
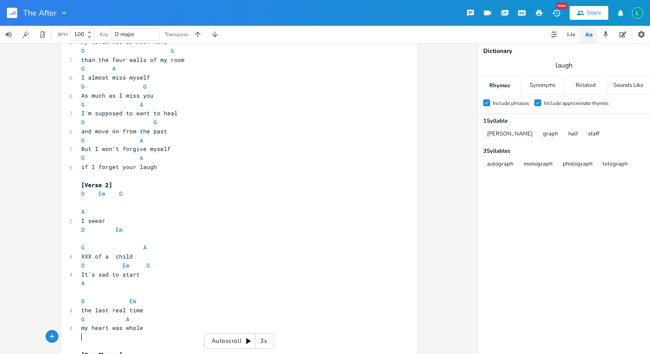
click at [125, 333] on pre "​" at bounding box center [235, 336] width 311 height 9
type textarea "my heart was whole"
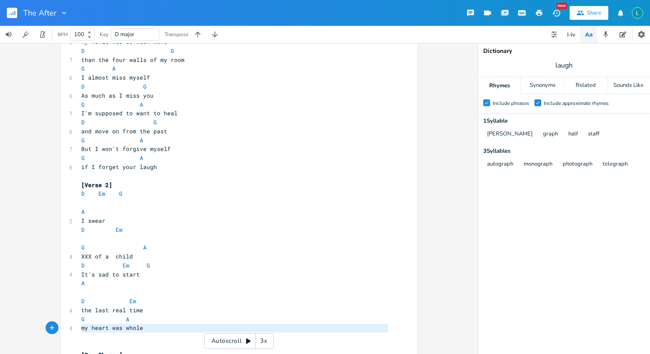
drag, startPoint x: 125, startPoint y: 333, endPoint x: 72, endPoint y: 327, distance: 52.9
click at [72, 327] on div "my heart was whole x [Verse 1] D Em G 3 I was young A 2 I swear D Em 3 brave an…" at bounding box center [239, 178] width 357 height 761
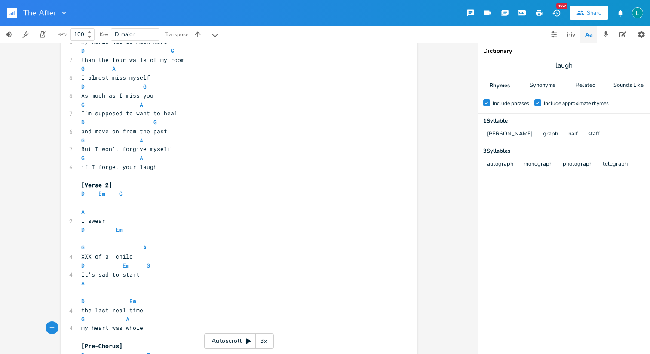
click at [80, 202] on pre "​" at bounding box center [235, 202] width 311 height 9
type textarea "I'll be fine"
click at [91, 192] on span "D Em G" at bounding box center [101, 194] width 41 height 8
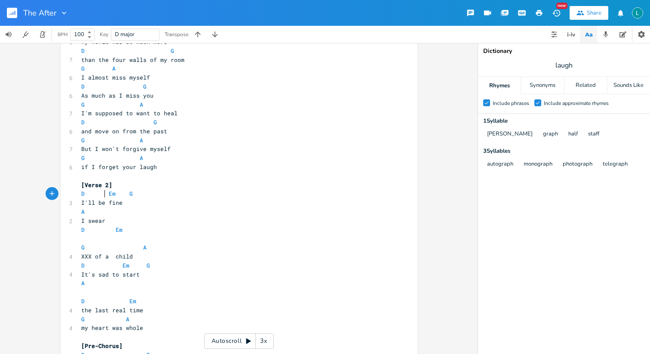
click at [92, 236] on pre "​" at bounding box center [235, 238] width 311 height 9
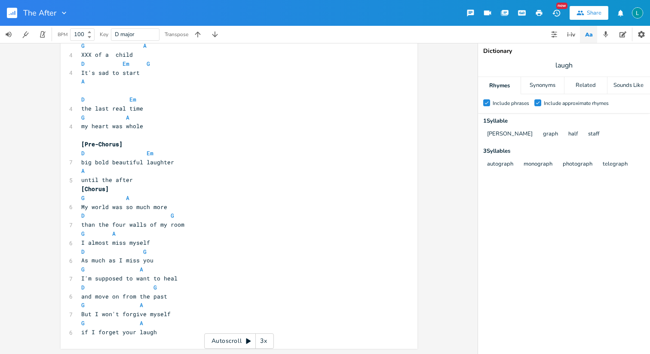
scroll to position [354, 0]
